Goal: Task Accomplishment & Management: Manage account settings

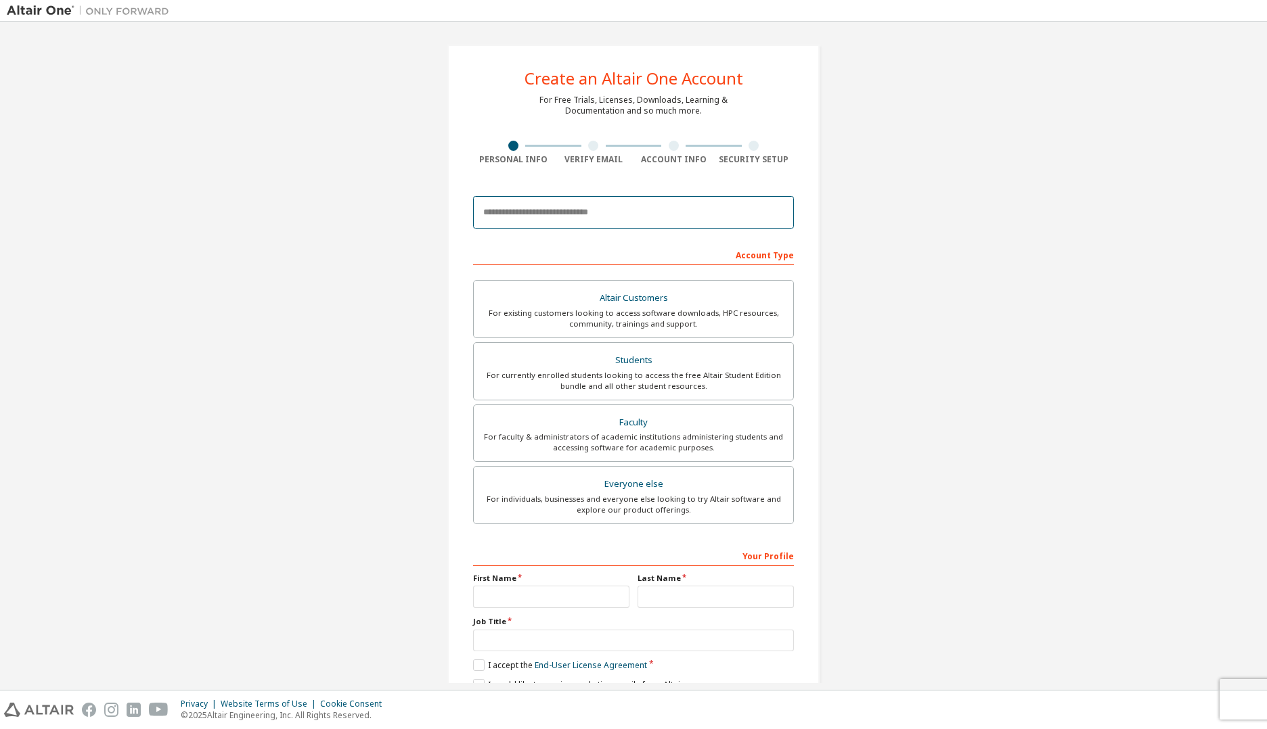
click at [624, 216] on input "email" at bounding box center [633, 212] width 321 height 32
type input "**********"
type input "**"
type input "******"
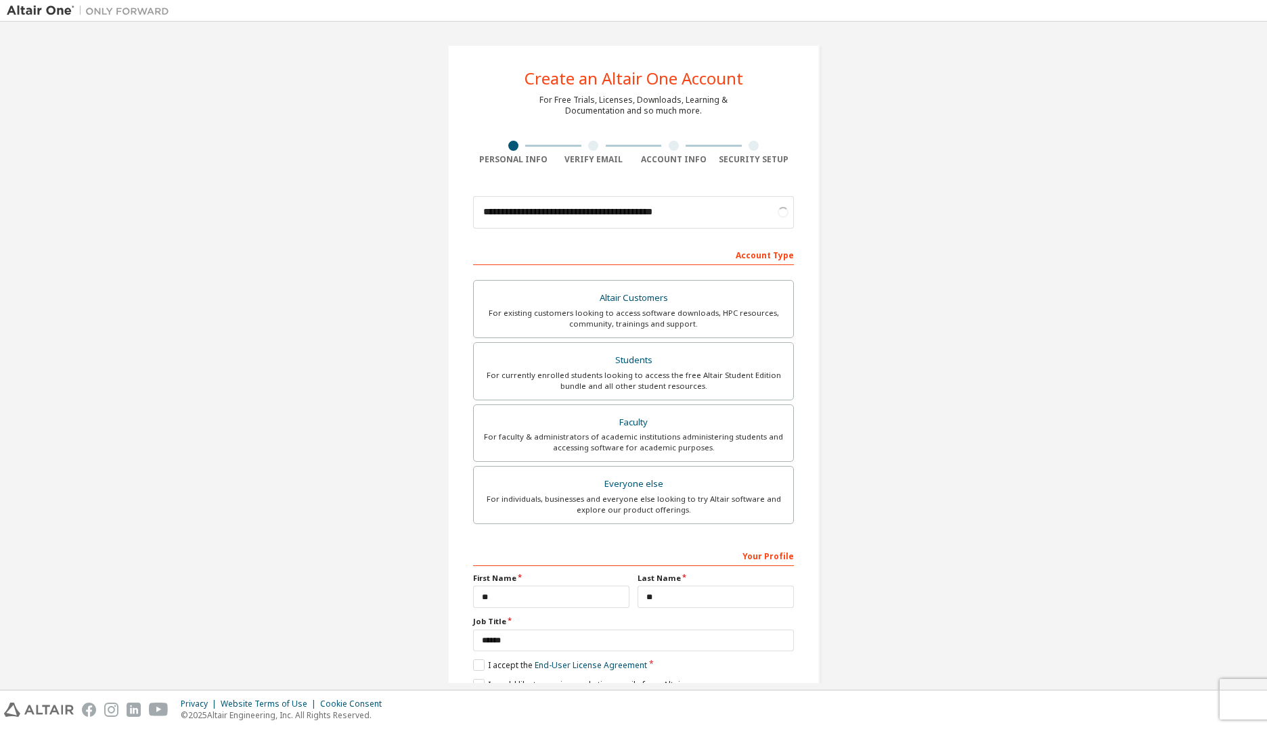
click at [932, 285] on div "**********" at bounding box center [633, 386] width 1253 height 717
click at [715, 287] on label "Altair Customers For existing customers looking to access software downloads, H…" at bounding box center [633, 309] width 321 height 58
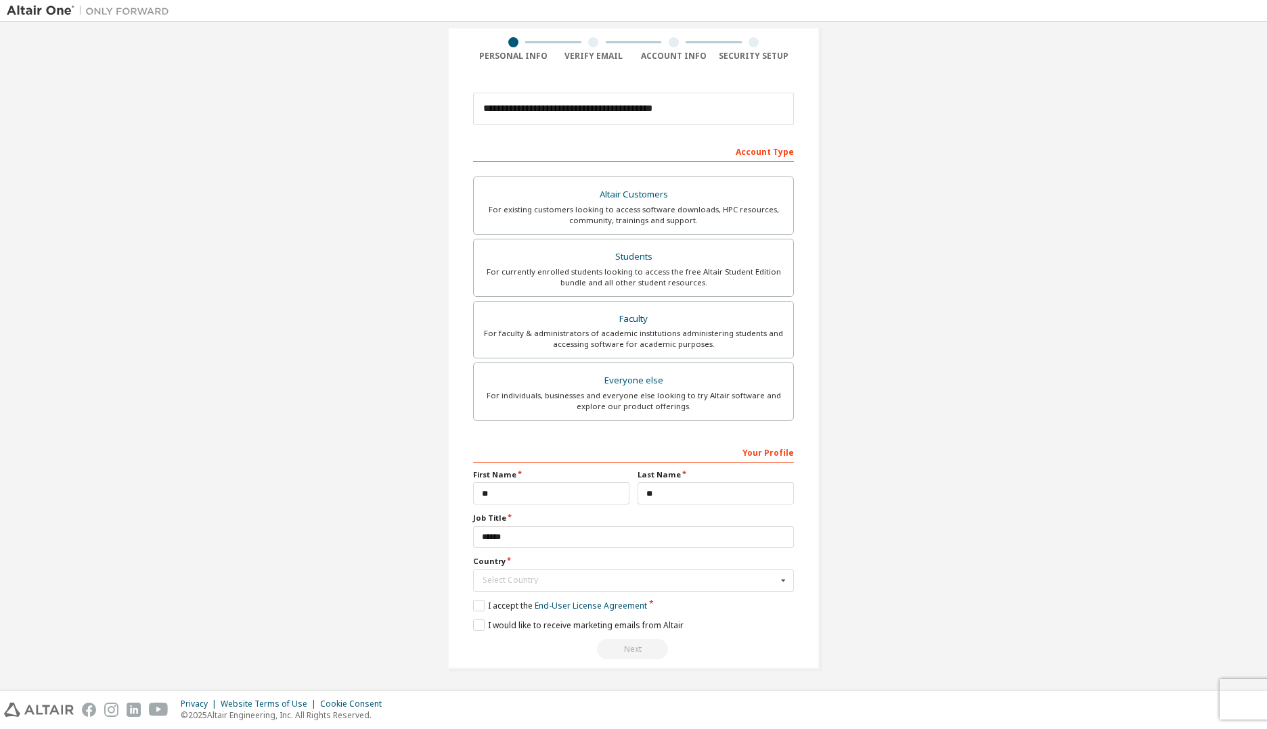
scroll to position [106, 0]
click at [542, 581] on div "Select Country" at bounding box center [629, 578] width 294 height 8
click at [992, 520] on div "**********" at bounding box center [633, 303] width 1253 height 761
click at [775, 579] on icon at bounding box center [783, 578] width 17 height 21
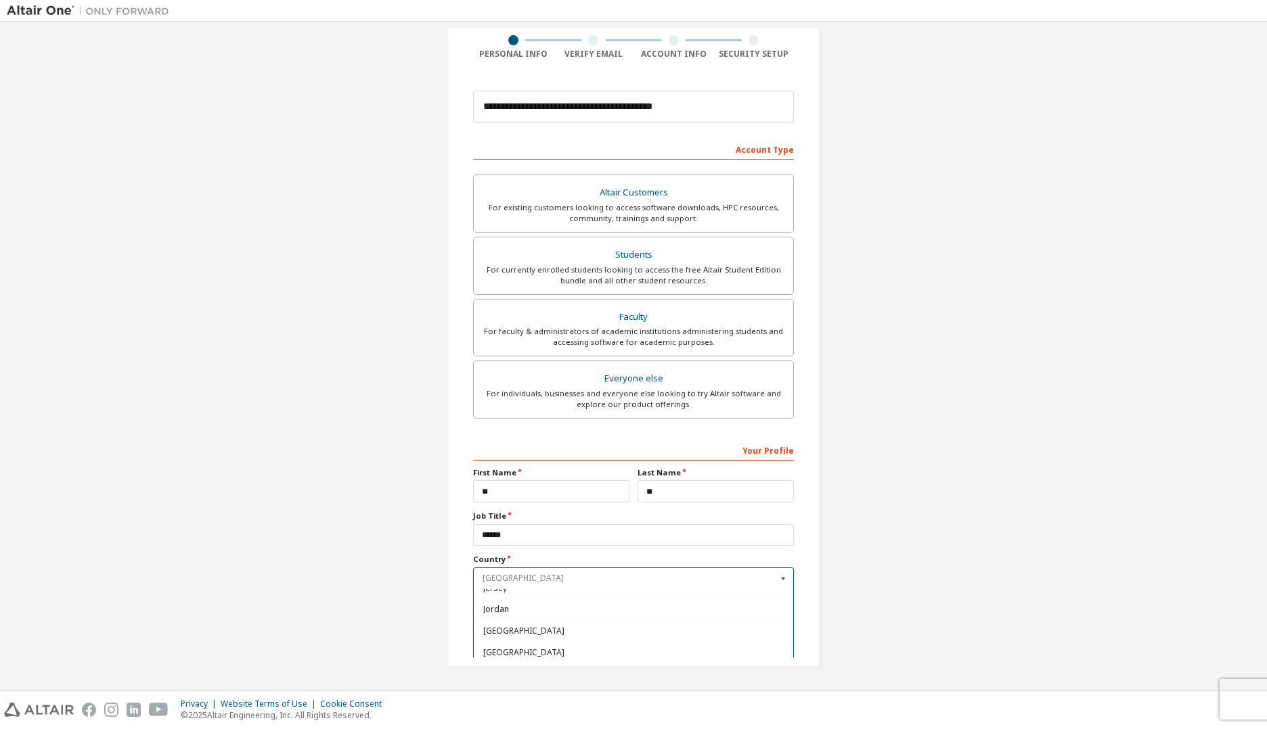
scroll to position [2282, 0]
click at [584, 631] on div "Japan" at bounding box center [633, 624] width 319 height 22
type input "***"
click at [842, 595] on div "**********" at bounding box center [633, 303] width 1253 height 761
click at [480, 607] on label "I accept the End-User License Agreement" at bounding box center [560, 604] width 174 height 12
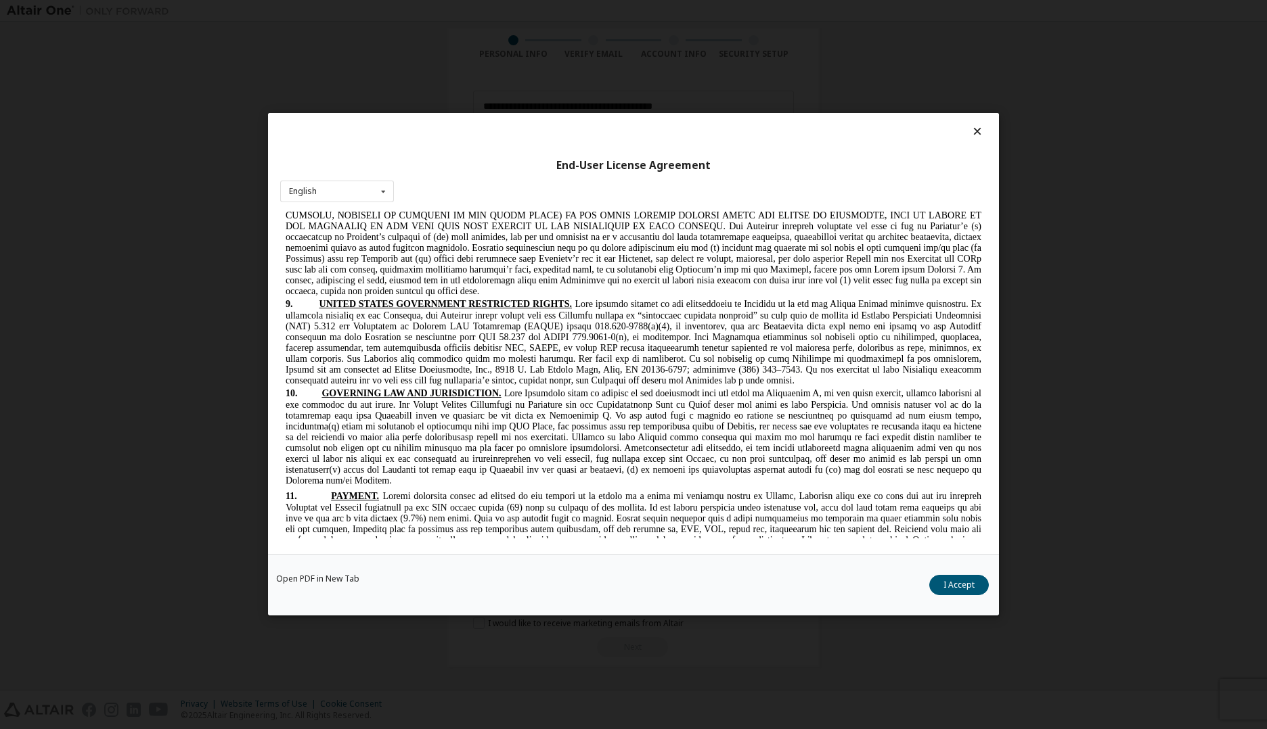
scroll to position [3546, 0]
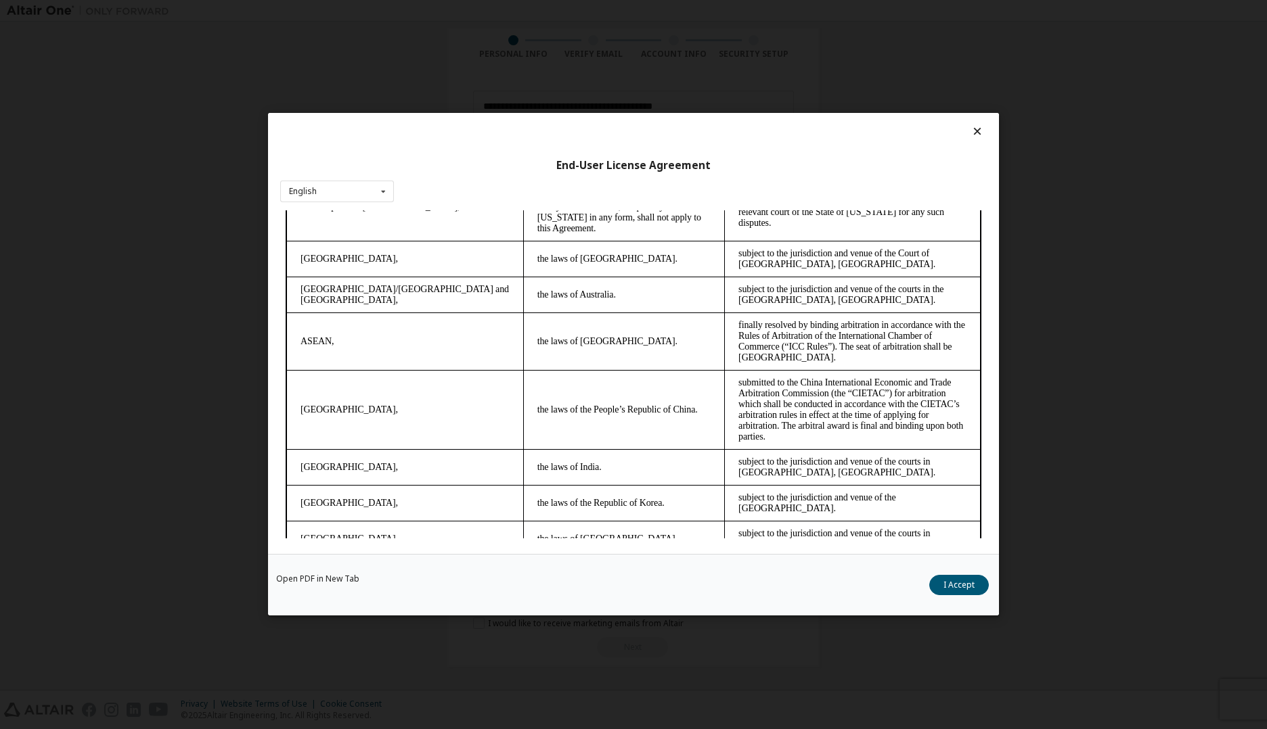
drag, startPoint x: 982, startPoint y: 237, endPoint x: 1228, endPoint y: 785, distance: 600.9
click at [947, 574] on div "Open PDF in New Tab I Accept" at bounding box center [633, 586] width 731 height 62
click at [947, 585] on button "I Accept" at bounding box center [959, 586] width 60 height 20
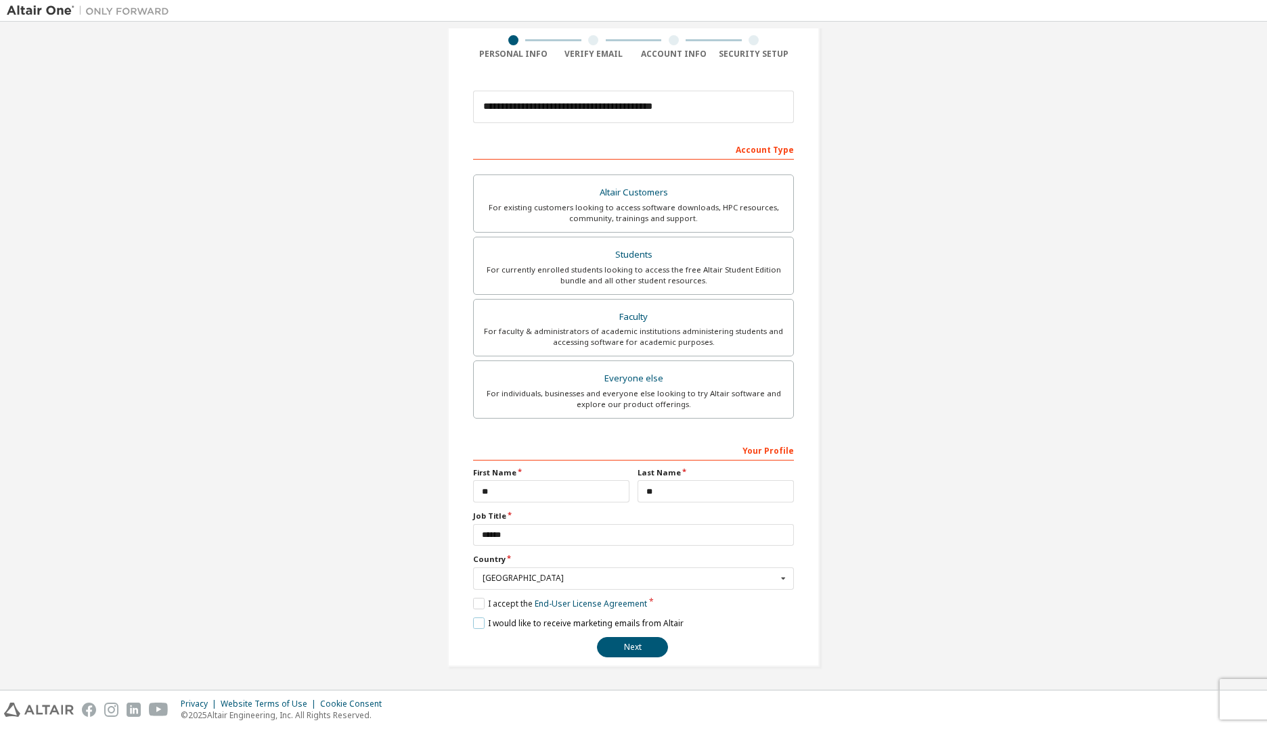
click at [489, 623] on label "I would like to receive marketing emails from Altair" at bounding box center [578, 624] width 210 height 12
click at [625, 622] on label "I would like to receive marketing emails from Altair" at bounding box center [578, 624] width 210 height 12
click at [645, 653] on button "Next" at bounding box center [632, 647] width 71 height 20
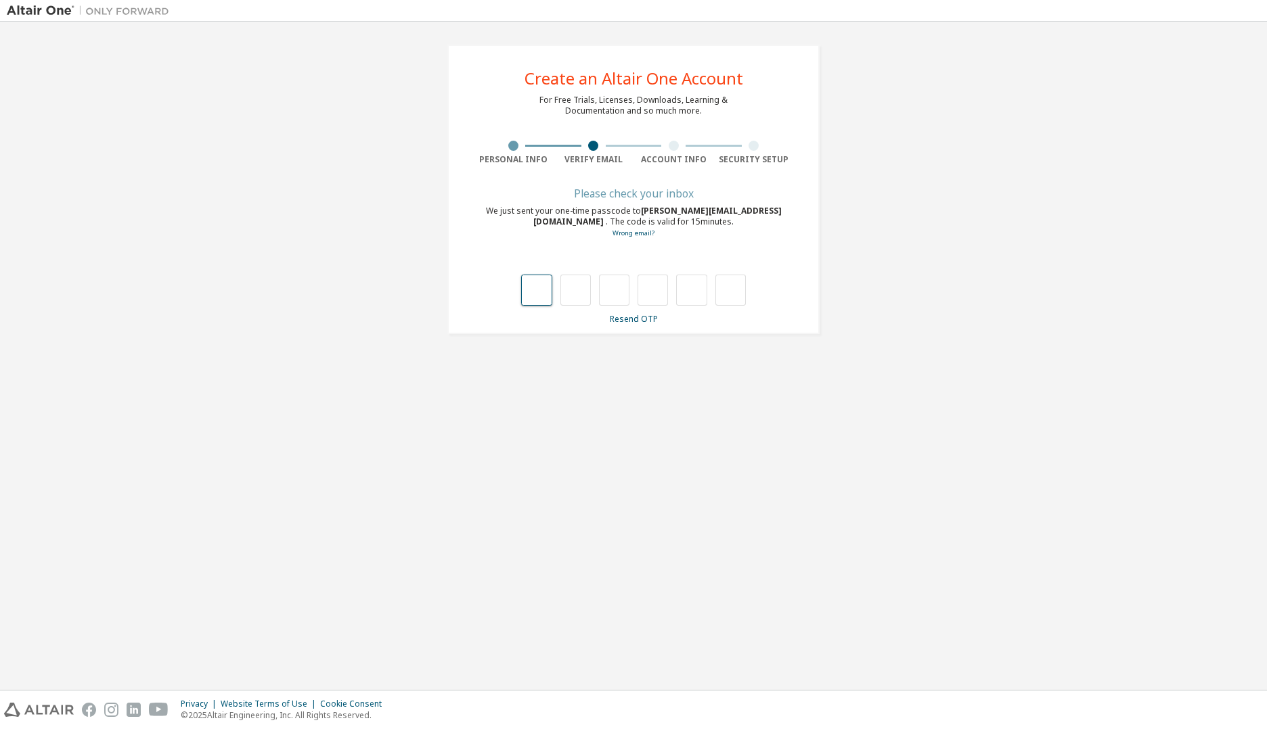
type input "*"
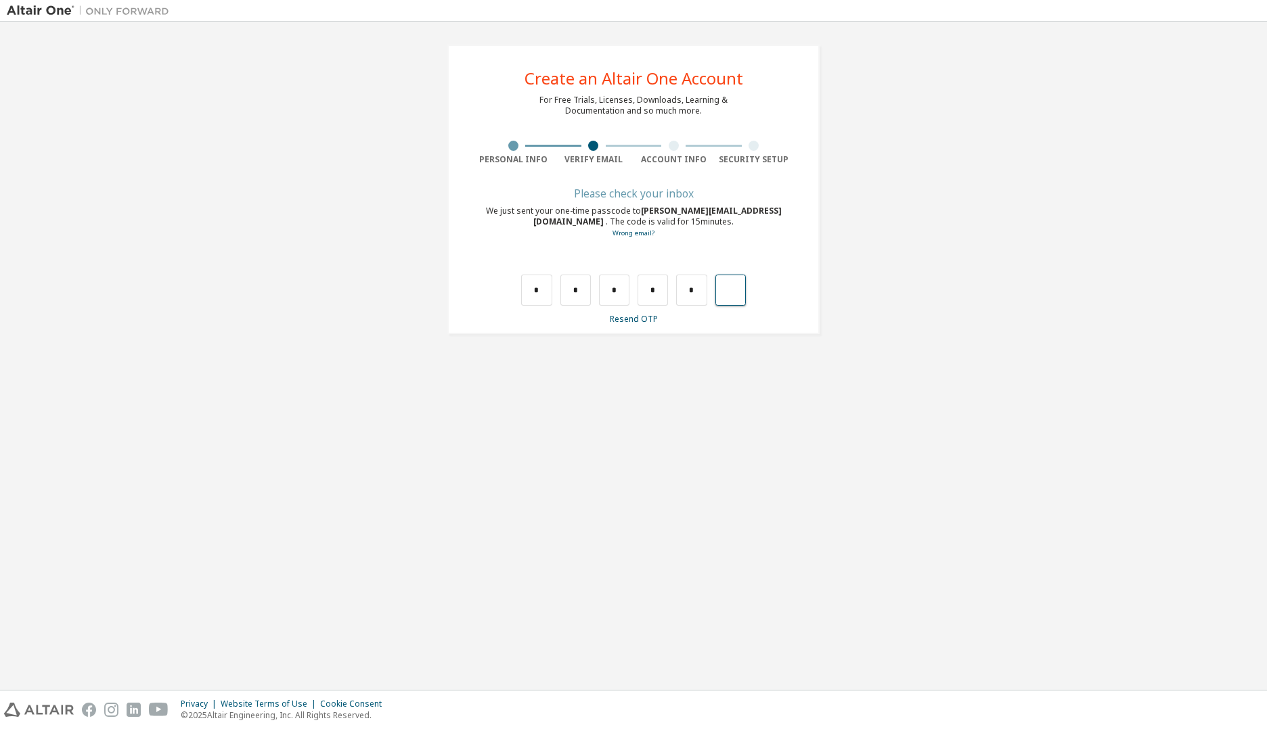
type input "*"
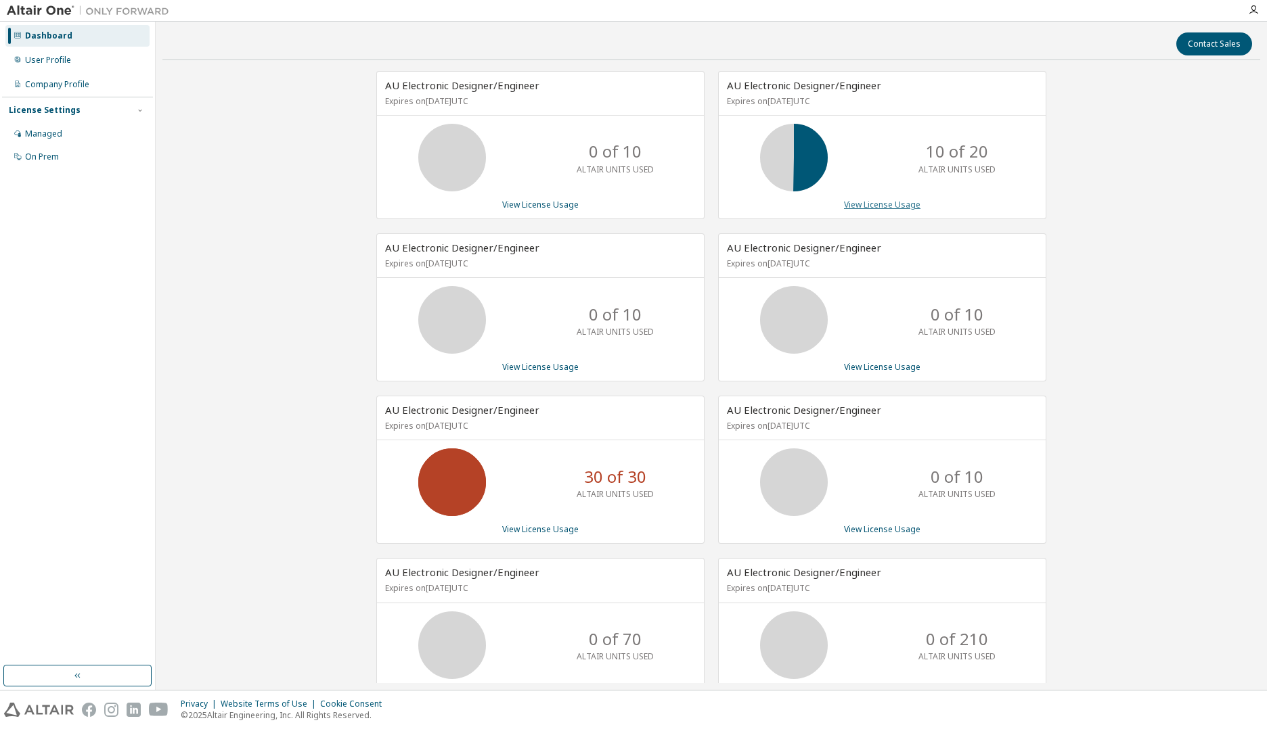
click at [887, 202] on link "View License Usage" at bounding box center [882, 205] width 76 height 12
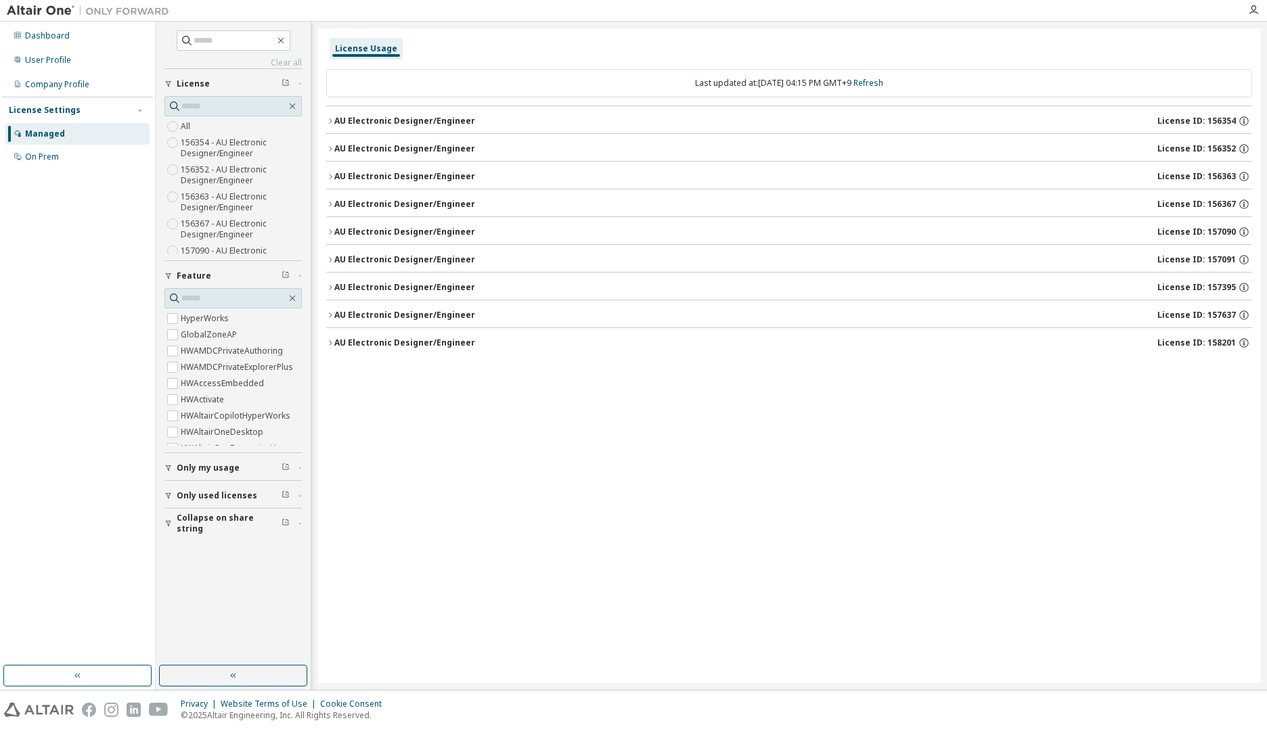
click at [341, 121] on div "AU Electronic Designer/Engineer" at bounding box center [404, 121] width 141 height 11
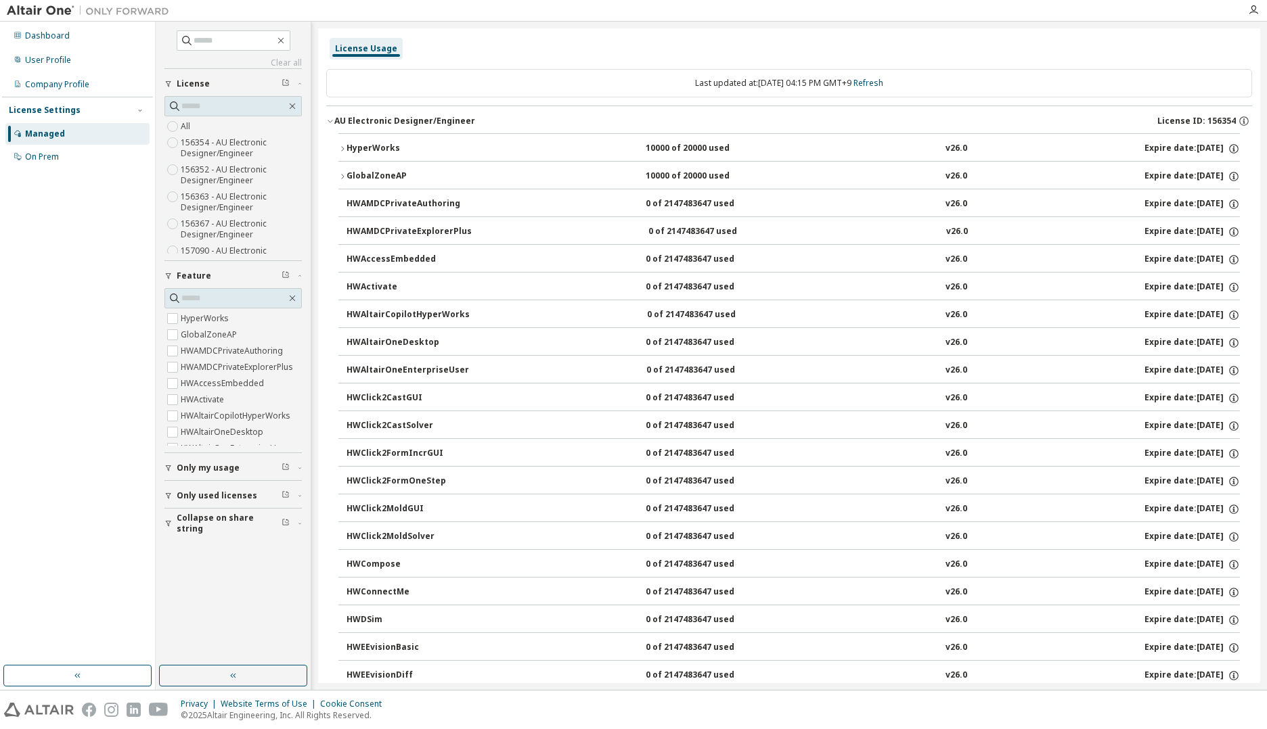
click at [410, 126] on div "AU Electronic Designer/Engineer" at bounding box center [404, 121] width 141 height 11
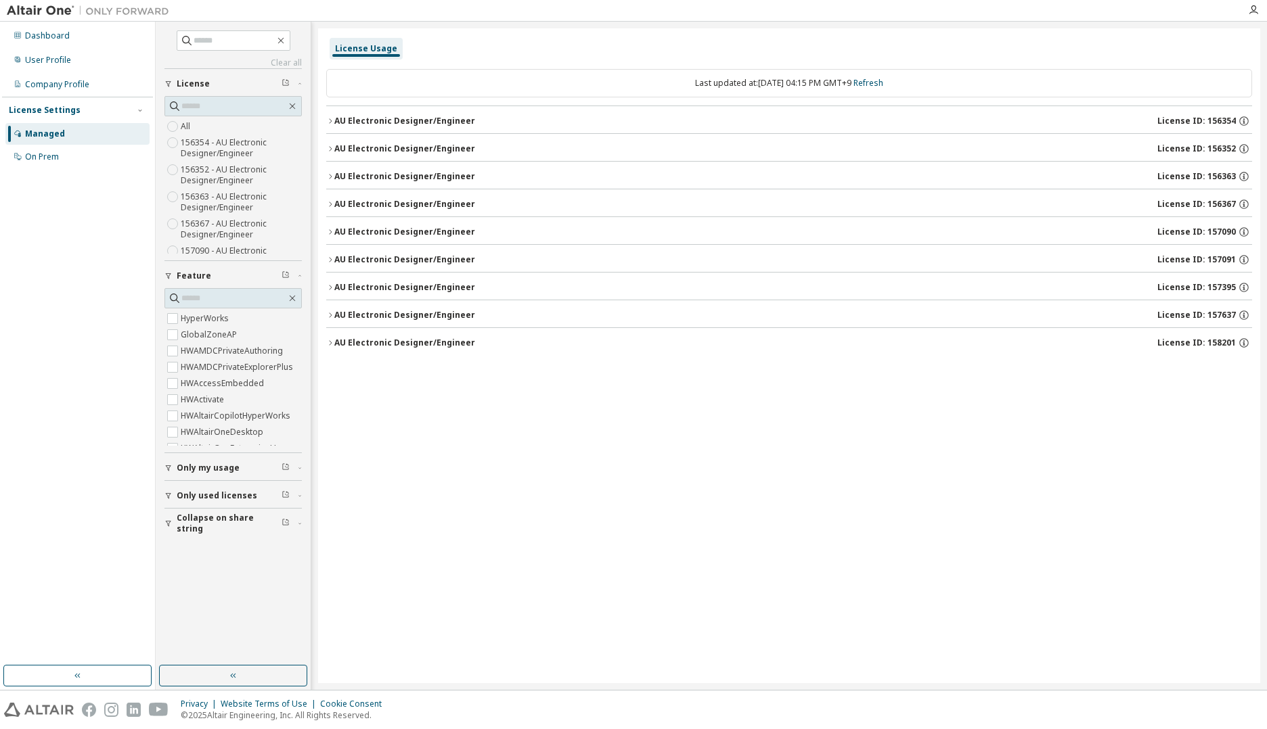
click at [63, 133] on div "Managed" at bounding box center [77, 134] width 144 height 22
click at [342, 50] on div "License Usage" at bounding box center [366, 48] width 62 height 11
click at [65, 133] on div "Managed" at bounding box center [77, 134] width 144 height 22
click at [78, 83] on div "Company Profile" at bounding box center [57, 84] width 64 height 11
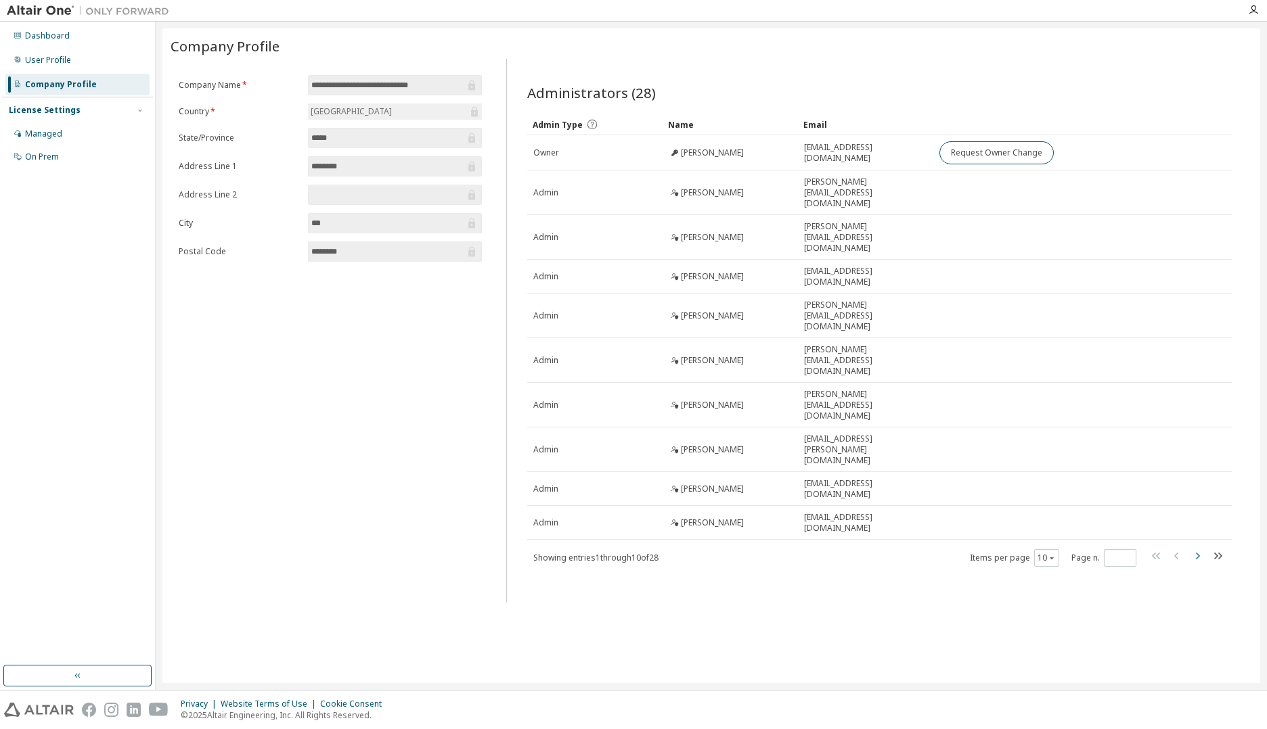
click at [1201, 548] on icon "button" at bounding box center [1197, 556] width 16 height 16
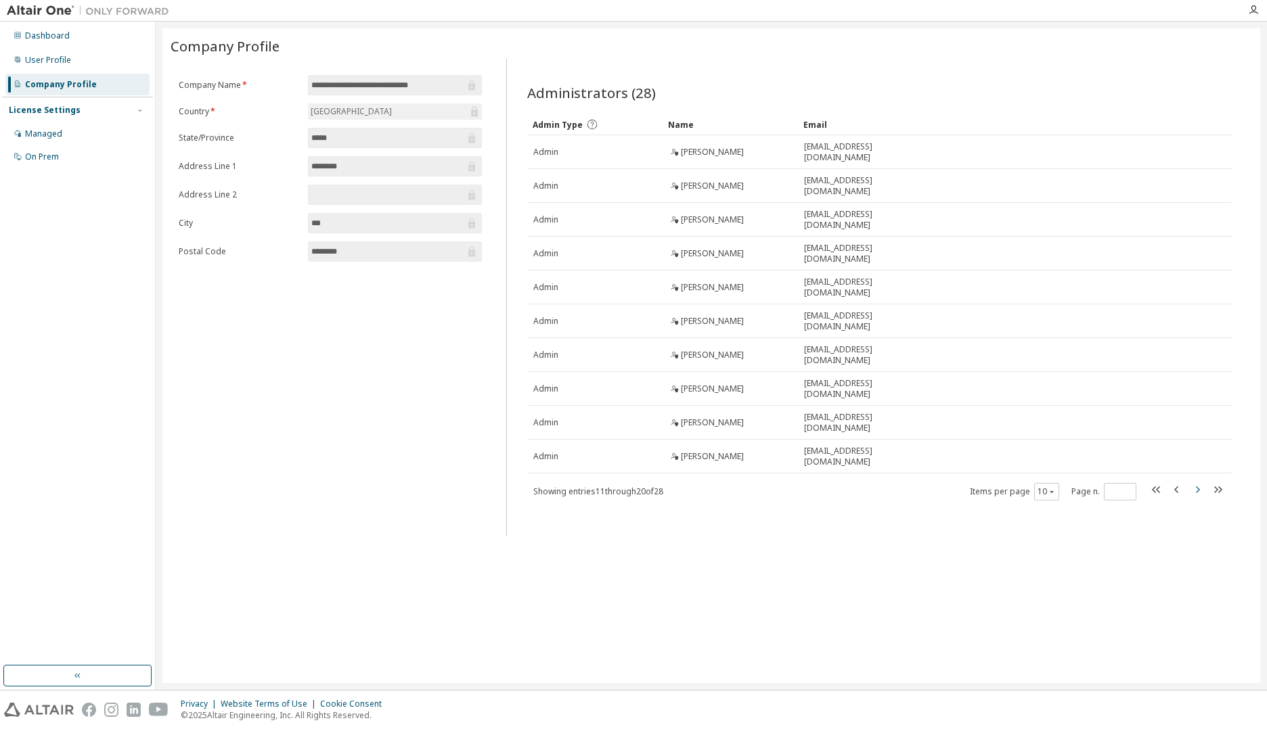
click at [1201, 489] on icon "button" at bounding box center [1197, 490] width 16 height 16
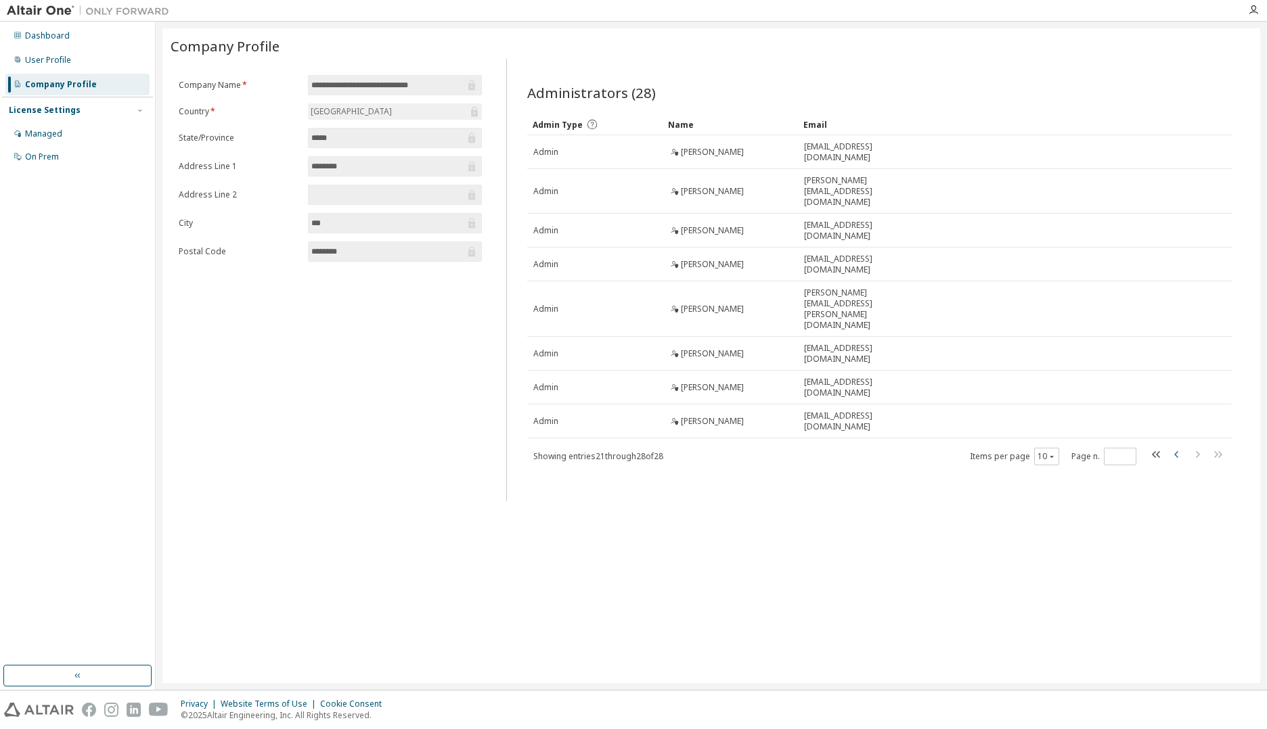
click at [1178, 447] on icon "button" at bounding box center [1177, 455] width 16 height 16
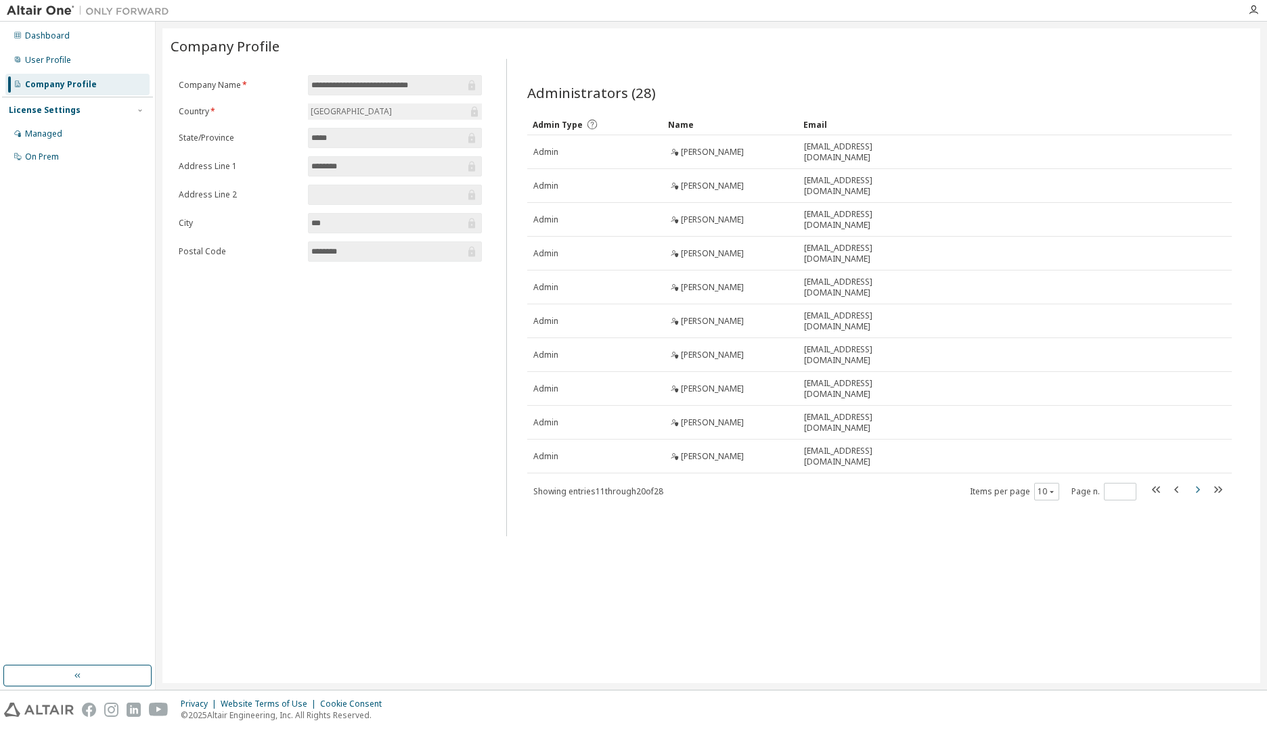
click at [1194, 493] on icon "button" at bounding box center [1197, 490] width 16 height 16
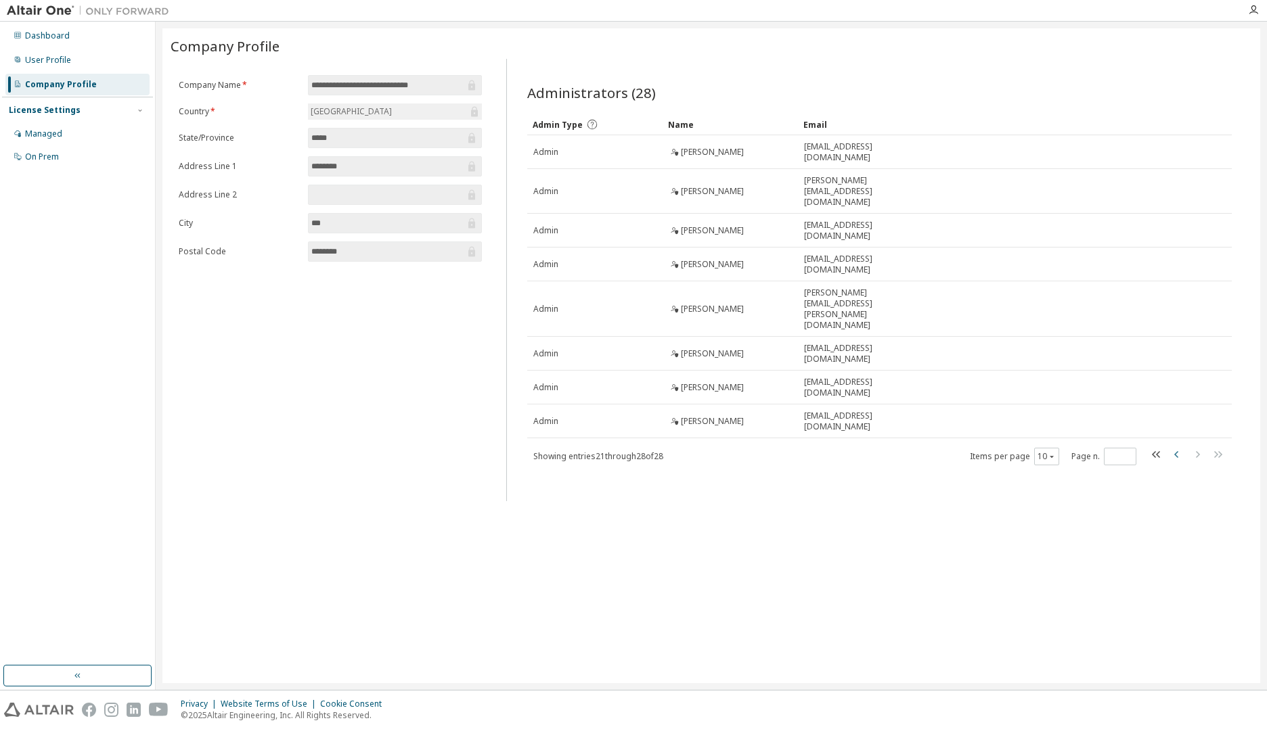
click at [1173, 447] on icon "button" at bounding box center [1177, 455] width 16 height 16
type input "*"
